Goal: Task Accomplishment & Management: Use online tool/utility

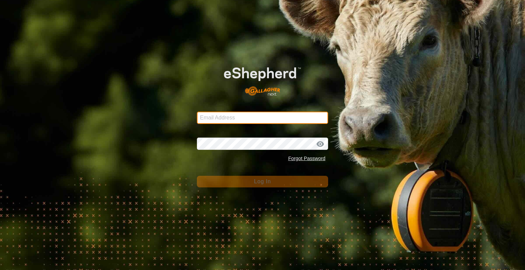
click at [234, 112] on input "Email Address" at bounding box center [262, 118] width 131 height 12
type input "[PERSON_NAME][EMAIL_ADDRESS][DOMAIN_NAME]"
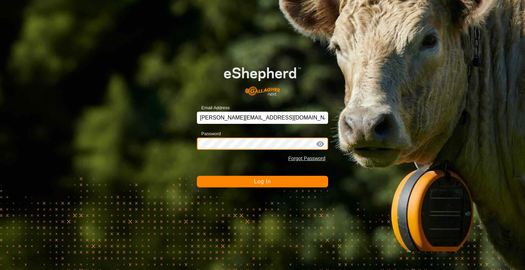
click at [197, 176] on button "Log In" at bounding box center [262, 182] width 131 height 12
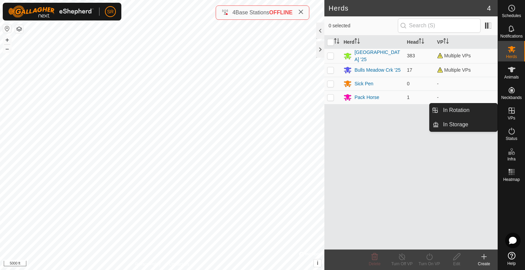
click at [512, 114] on icon at bounding box center [512, 111] width 8 height 8
click at [491, 109] on link "In Rotation" at bounding box center [468, 111] width 58 height 14
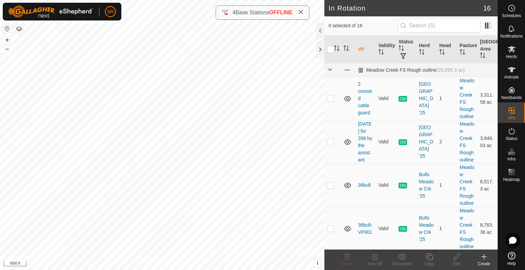
click at [484, 257] on icon at bounding box center [484, 257] width 5 height 0
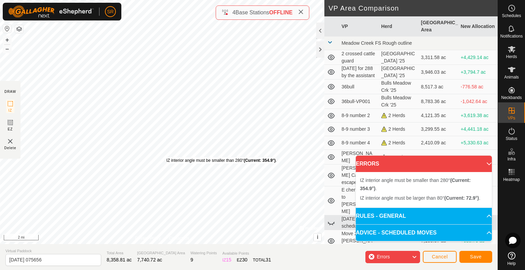
click at [167, 158] on div "IZ interior angle must be smaller than 280° (Current: 354.9°) ." at bounding box center [222, 161] width 110 height 6
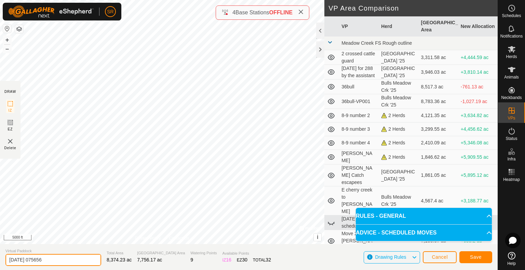
drag, startPoint x: 69, startPoint y: 262, endPoint x: 0, endPoint y: 268, distance: 69.6
click at [0, 268] on section "Virtual Paddock [DATE] 075656 Total Area 8,374.23 ac Grazing Area 7,756.17 ac W…" at bounding box center [249, 257] width 498 height 26
click at [59, 259] on input "Lake" at bounding box center [53, 260] width 96 height 12
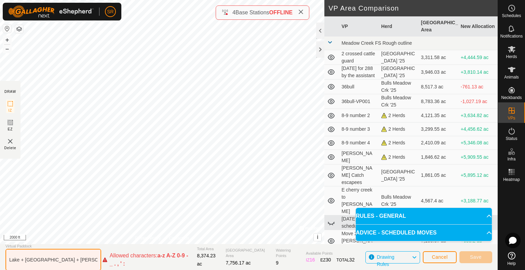
click at [68, 261] on input "Lake + [GEOGRAPHIC_DATA] + [PERSON_NAME]" at bounding box center [53, 260] width 96 height 22
click at [22, 261] on input "Lake + [GEOGRAPHIC_DATA] n [PERSON_NAME]" at bounding box center [53, 260] width 96 height 22
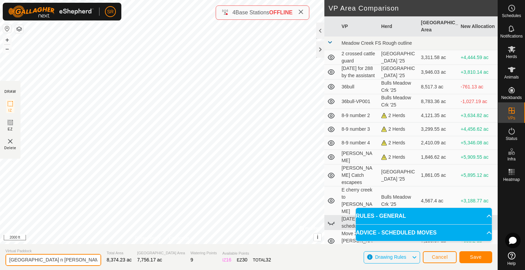
type input "[GEOGRAPHIC_DATA] n [PERSON_NAME]"
click at [486, 260] on button "Save" at bounding box center [476, 258] width 33 height 12
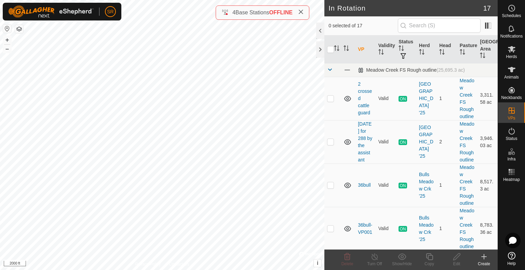
checkbox input "true"
click at [426, 255] on icon at bounding box center [429, 257] width 9 height 8
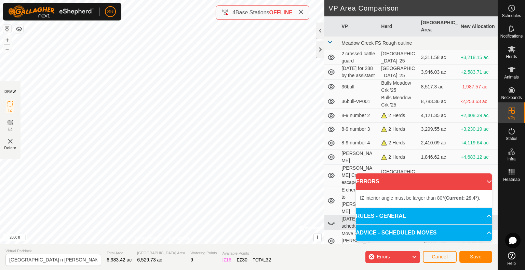
click at [230, 131] on div "IZ interior angle must be larger than 80° (Current: 29.4°) . + – ⇧ i © Mapbox ,…" at bounding box center [162, 122] width 324 height 244
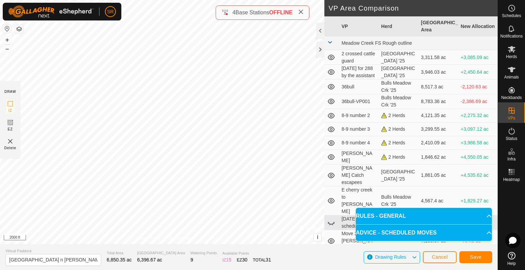
click at [332, 252] on td at bounding box center [331, 263] width 14 height 22
click at [472, 259] on span "Save" at bounding box center [476, 257] width 12 height 5
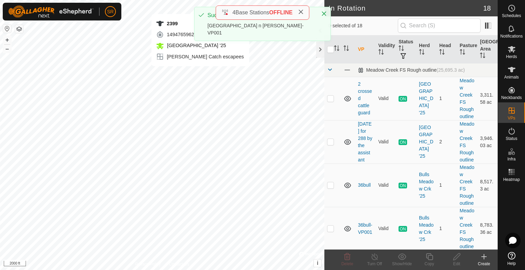
click at [200, 73] on div "2399 1494765962 [GEOGRAPHIC_DATA] '25 [PERSON_NAME] Catch escapees + – ⇧ i © Ma…" at bounding box center [162, 135] width 324 height 270
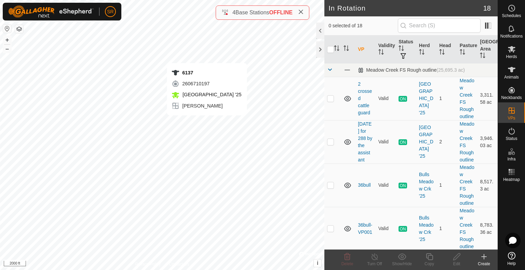
click at [207, 122] on div "6137 2606710197 [GEOGRAPHIC_DATA] '25 [PERSON_NAME] + – ⇧ i © Mapbox , © OpenSt…" at bounding box center [162, 135] width 324 height 270
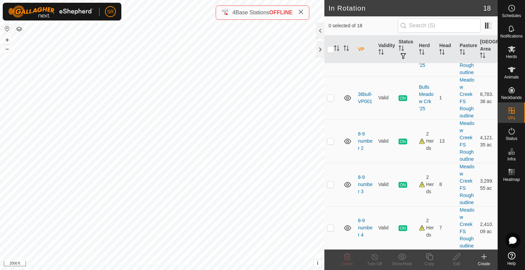
scroll to position [131, 0]
click at [513, 70] on icon at bounding box center [512, 69] width 8 height 5
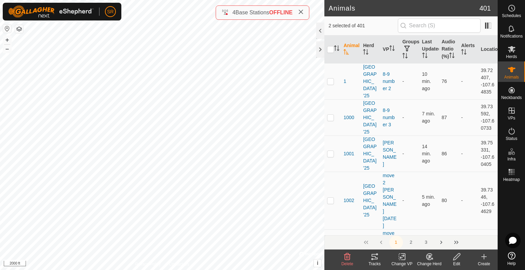
click at [402, 261] on icon at bounding box center [402, 257] width 9 height 8
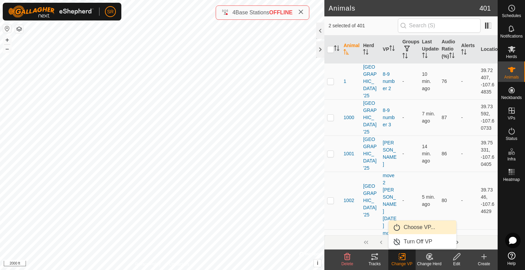
click at [408, 231] on link "Choose VP..." at bounding box center [423, 228] width 68 height 14
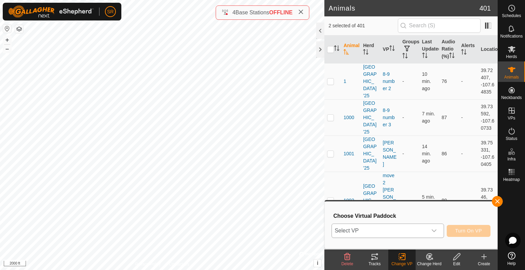
click at [434, 227] on div "dropdown trigger" at bounding box center [434, 231] width 14 height 14
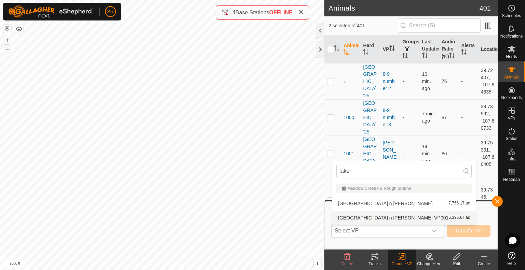
type input "lake"
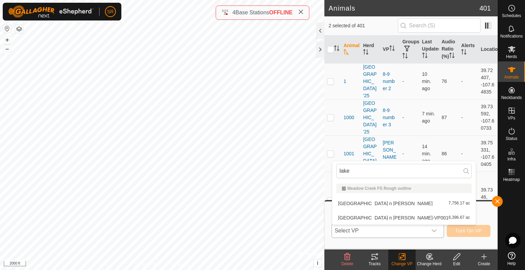
click at [382, 218] on li "[GEOGRAPHIC_DATA] n [PERSON_NAME]-VP001 6,396.67 ac" at bounding box center [404, 218] width 144 height 14
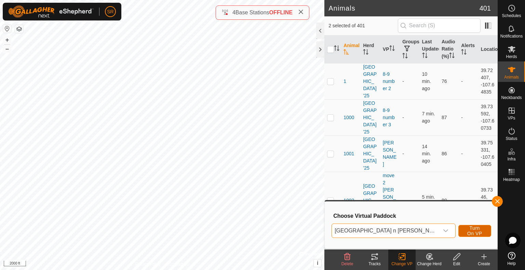
click at [469, 233] on span "Turn On VP" at bounding box center [475, 231] width 16 height 11
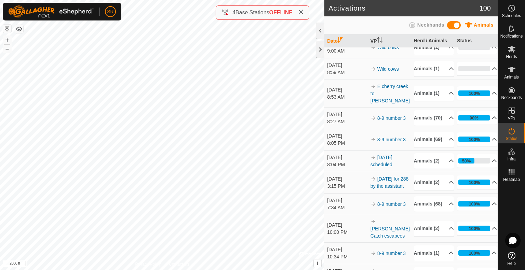
scroll to position [498, 0]
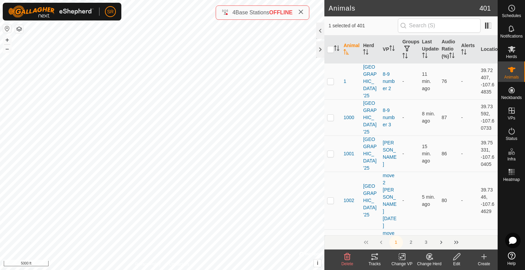
click at [377, 259] on icon at bounding box center [375, 256] width 6 height 5
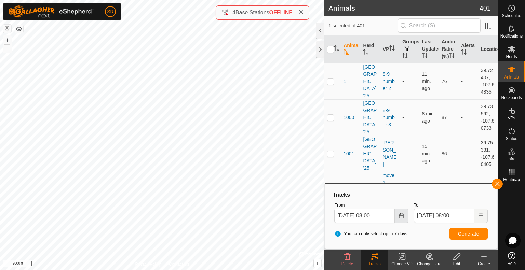
click at [396, 220] on button "Choose Date" at bounding box center [402, 216] width 14 height 14
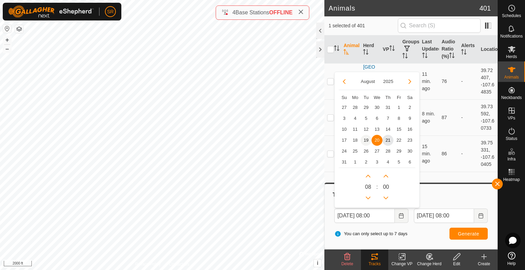
click at [363, 138] on span "19" at bounding box center [366, 140] width 11 height 11
type input "[DATE] 08:00"
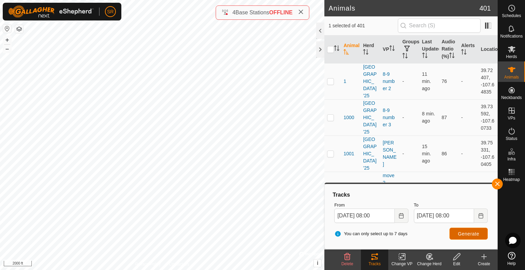
click at [460, 230] on button "Generate" at bounding box center [469, 234] width 38 height 12
click at [466, 231] on span "Generate" at bounding box center [468, 233] width 21 height 5
checkbox input "false"
click at [495, 184] on button "button" at bounding box center [497, 184] width 11 height 11
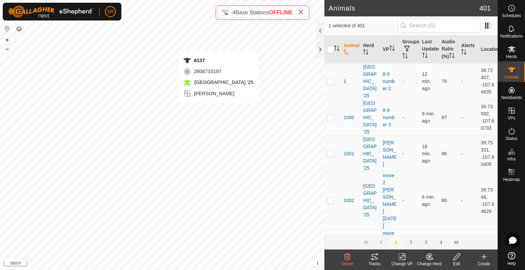
checkbox input "false"
click at [373, 259] on icon at bounding box center [372, 260] width 2 height 2
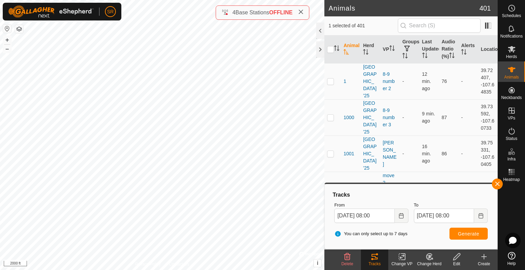
click at [373, 259] on icon at bounding box center [372, 260] width 2 height 2
click at [495, 186] on button "button" at bounding box center [497, 184] width 11 height 11
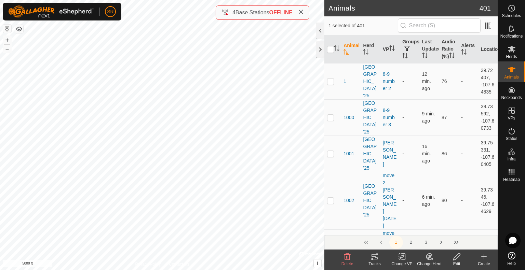
click at [302, 11] on icon at bounding box center [300, 11] width 5 height 5
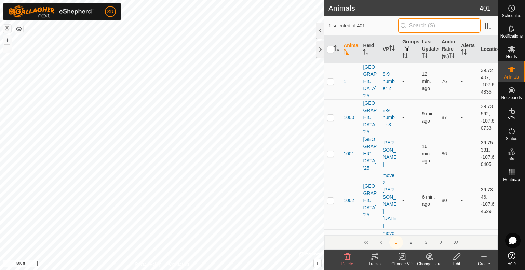
click at [446, 24] on input "text" at bounding box center [439, 25] width 83 height 14
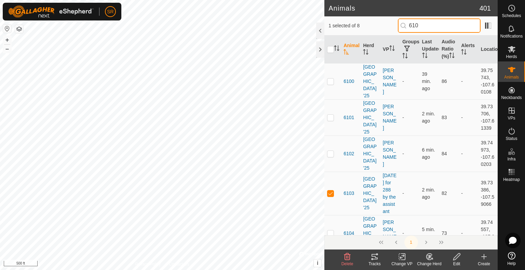
type input "6103"
checkbox input "true"
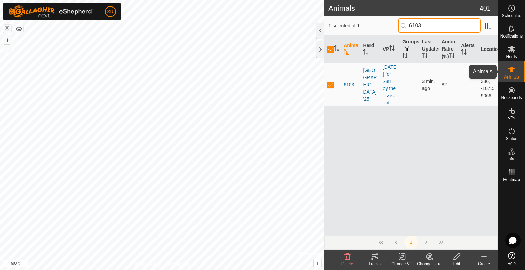
type input "6103"
click at [518, 74] on div "Animals" at bounding box center [511, 72] width 27 height 21
click at [331, 53] on input "checkbox" at bounding box center [330, 49] width 7 height 7
checkbox input "false"
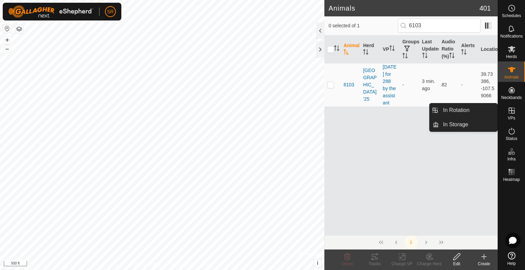
click at [513, 116] on span "VPs" at bounding box center [512, 118] width 8 height 4
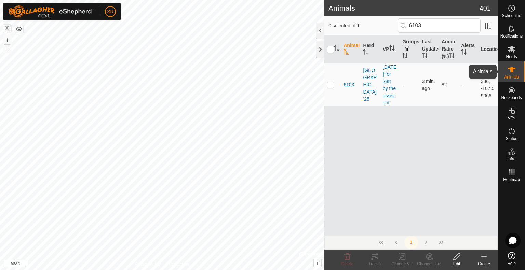
click at [513, 70] on icon at bounding box center [512, 69] width 8 height 5
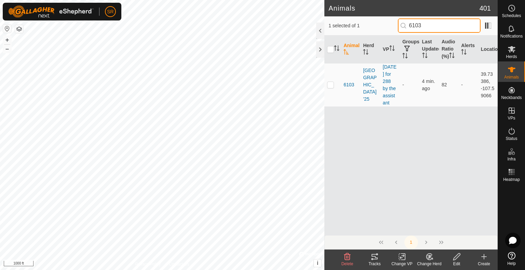
drag, startPoint x: 424, startPoint y: 23, endPoint x: 412, endPoint y: 27, distance: 12.1
click at [412, 27] on input "6103" at bounding box center [439, 25] width 83 height 14
type input "6048"
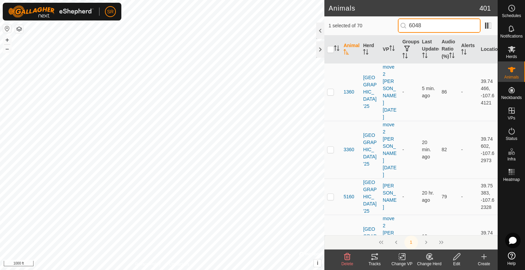
checkbox input "true"
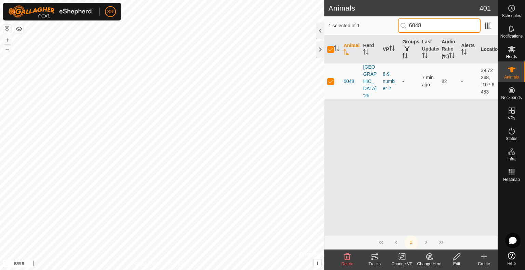
type input "6048"
click at [330, 53] on input "checkbox" at bounding box center [330, 49] width 7 height 7
checkbox input "false"
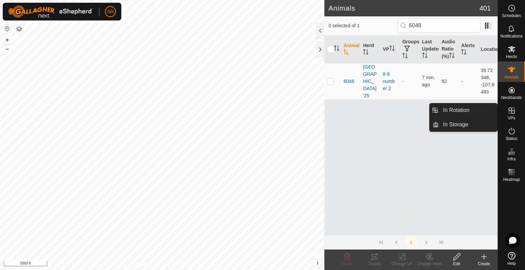
click at [513, 121] on div "VPs" at bounding box center [511, 113] width 27 height 21
click at [514, 116] on span "VPs" at bounding box center [512, 118] width 8 height 4
click at [483, 112] on link "In Rotation" at bounding box center [468, 111] width 58 height 14
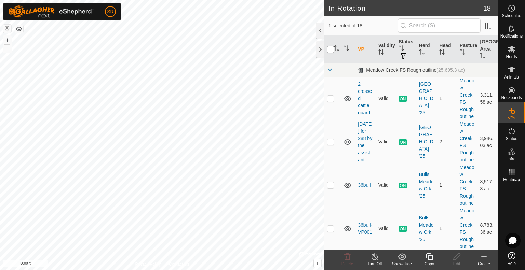
click at [328, 51] on input "checkbox" at bounding box center [330, 49] width 7 height 7
checkbox input "true"
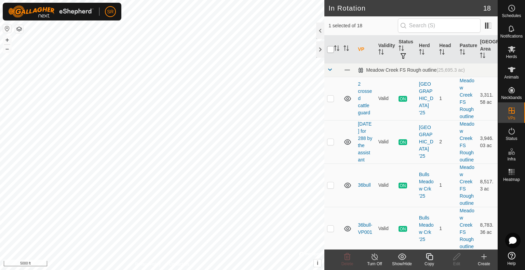
checkbox input "true"
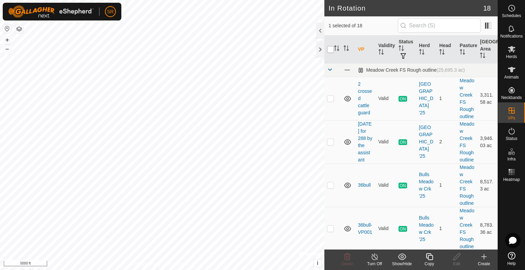
checkbox input "true"
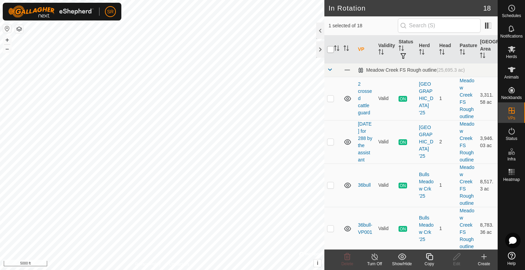
checkbox input "true"
click at [328, 51] on input "checkbox" at bounding box center [330, 49] width 7 height 7
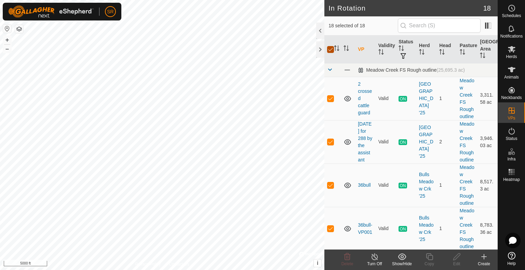
checkbox input "false"
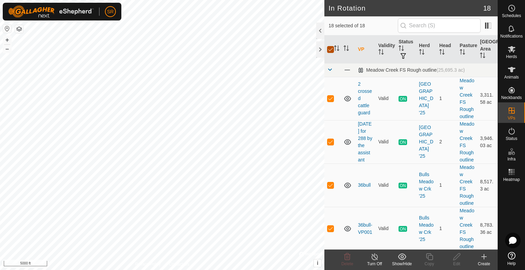
checkbox input "false"
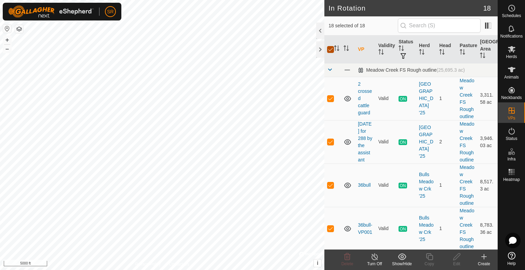
checkbox input "false"
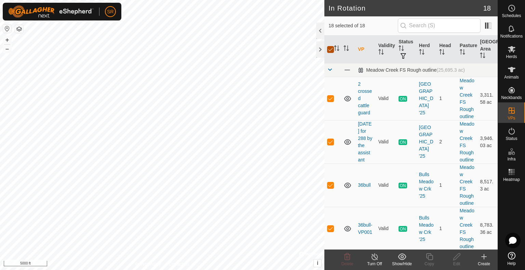
checkbox input "false"
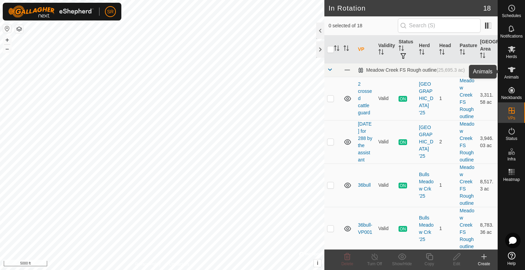
click at [516, 72] on icon at bounding box center [512, 70] width 8 height 8
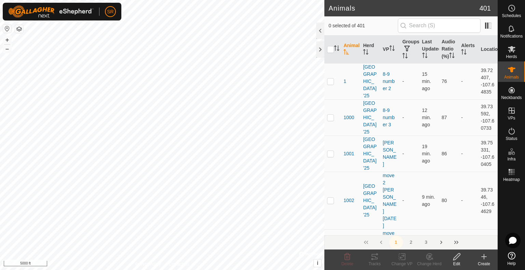
click at [321, 53] on div at bounding box center [320, 49] width 8 height 16
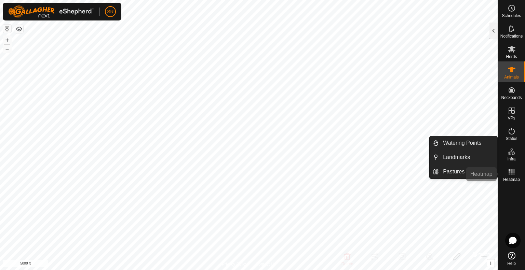
click at [512, 171] on rect at bounding box center [512, 170] width 2 height 2
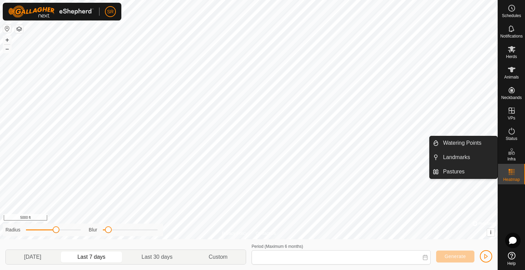
type input "[DATE] - [DATE]"
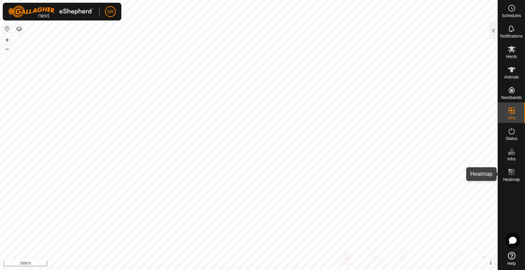
click at [516, 172] on icon at bounding box center [512, 172] width 8 height 8
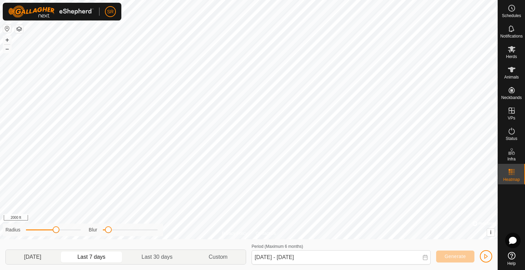
click at [24, 261] on p-togglebutton "[DATE]" at bounding box center [33, 257] width 54 height 14
type input "[DATE] - [DATE]"
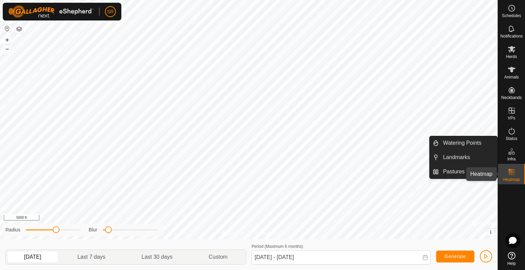
click at [515, 175] on icon at bounding box center [512, 172] width 8 height 8
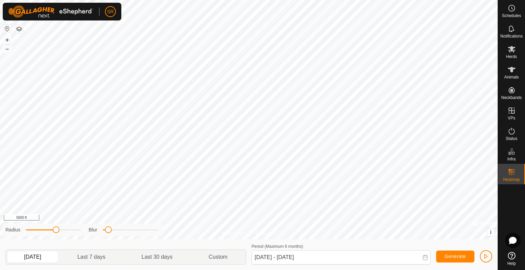
click at [515, 175] on icon at bounding box center [512, 172] width 8 height 8
